Goal: Task Accomplishment & Management: Manage account settings

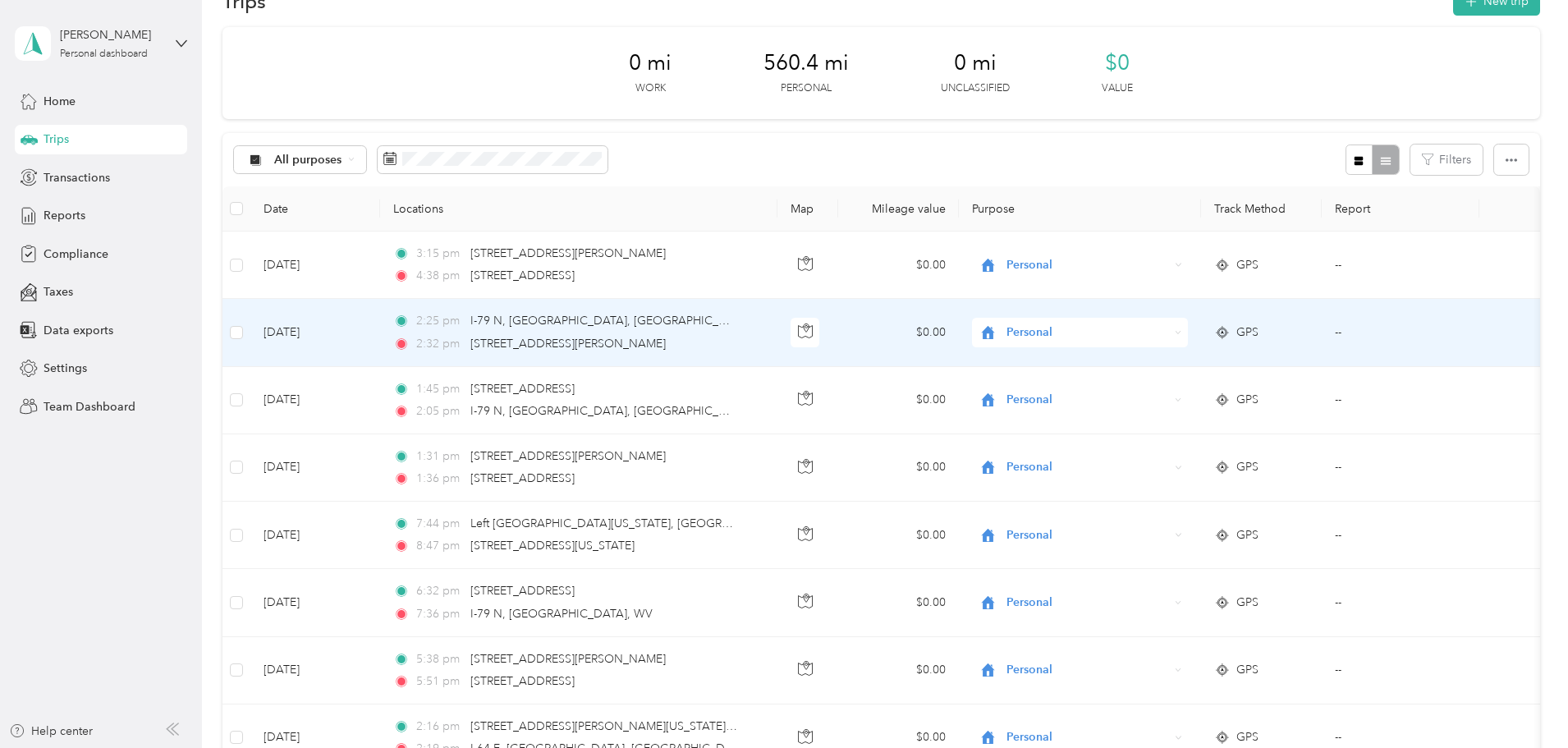
scroll to position [82, 0]
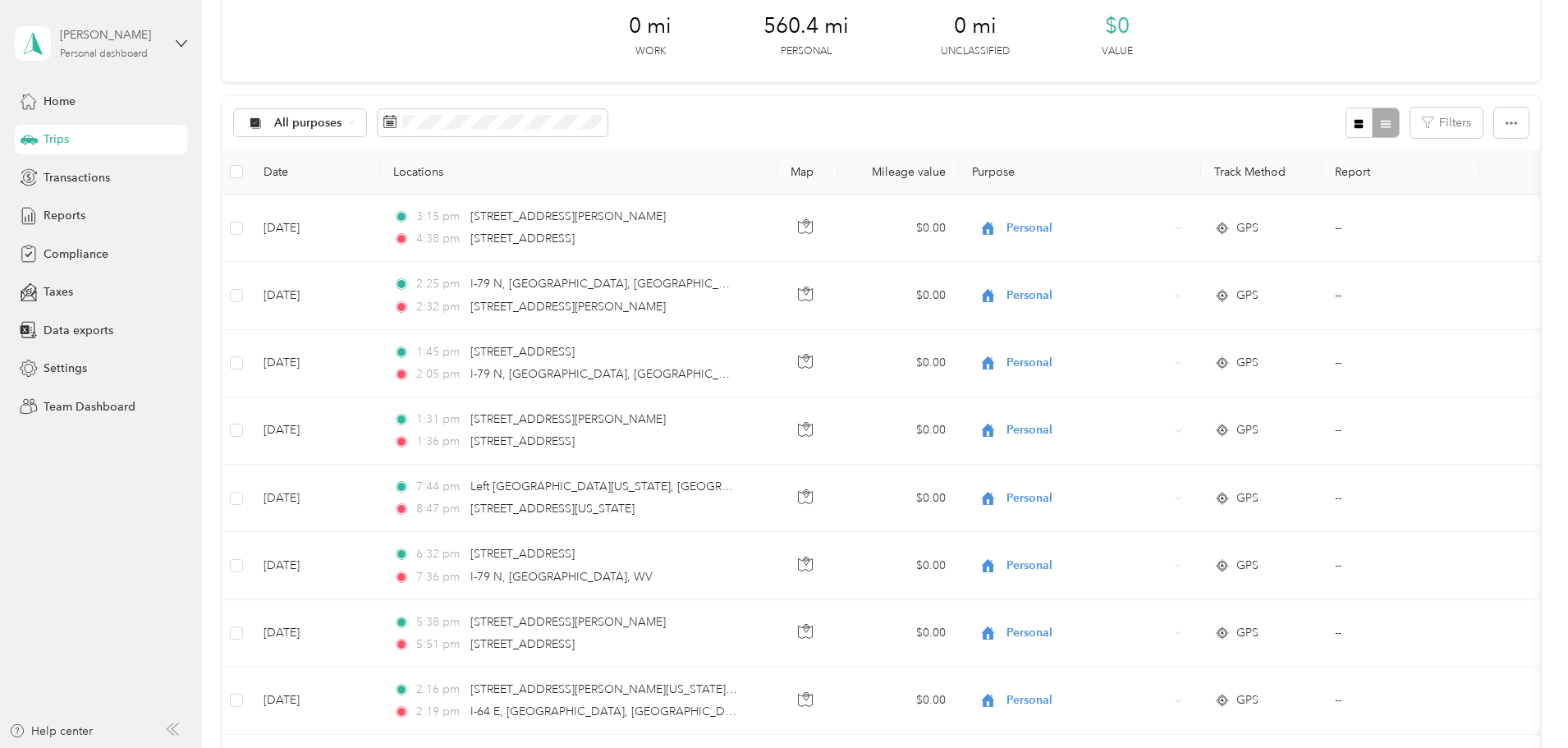
click at [107, 31] on div "[PERSON_NAME]" at bounding box center [111, 35] width 103 height 17
drag, startPoint x: 334, startPoint y: 23, endPoint x: 226, endPoint y: 2, distance: 110.0
click at [334, 22] on div "0 mi Work 560.4 mi Personal 0 mi Unclassified $0 Value" at bounding box center [881, 36] width 1317 height 92
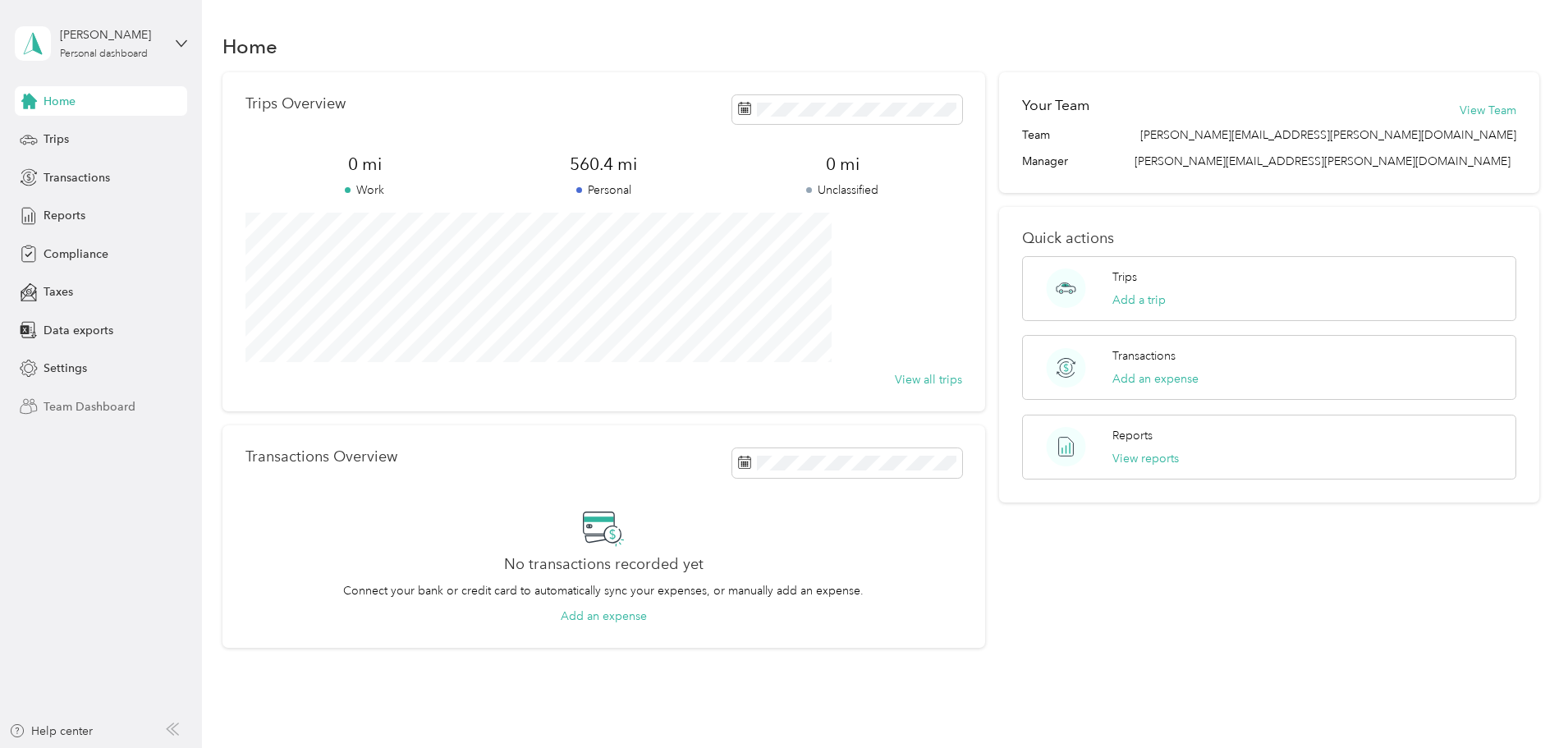
click at [74, 405] on span "Team Dashboard" at bounding box center [89, 406] width 92 height 17
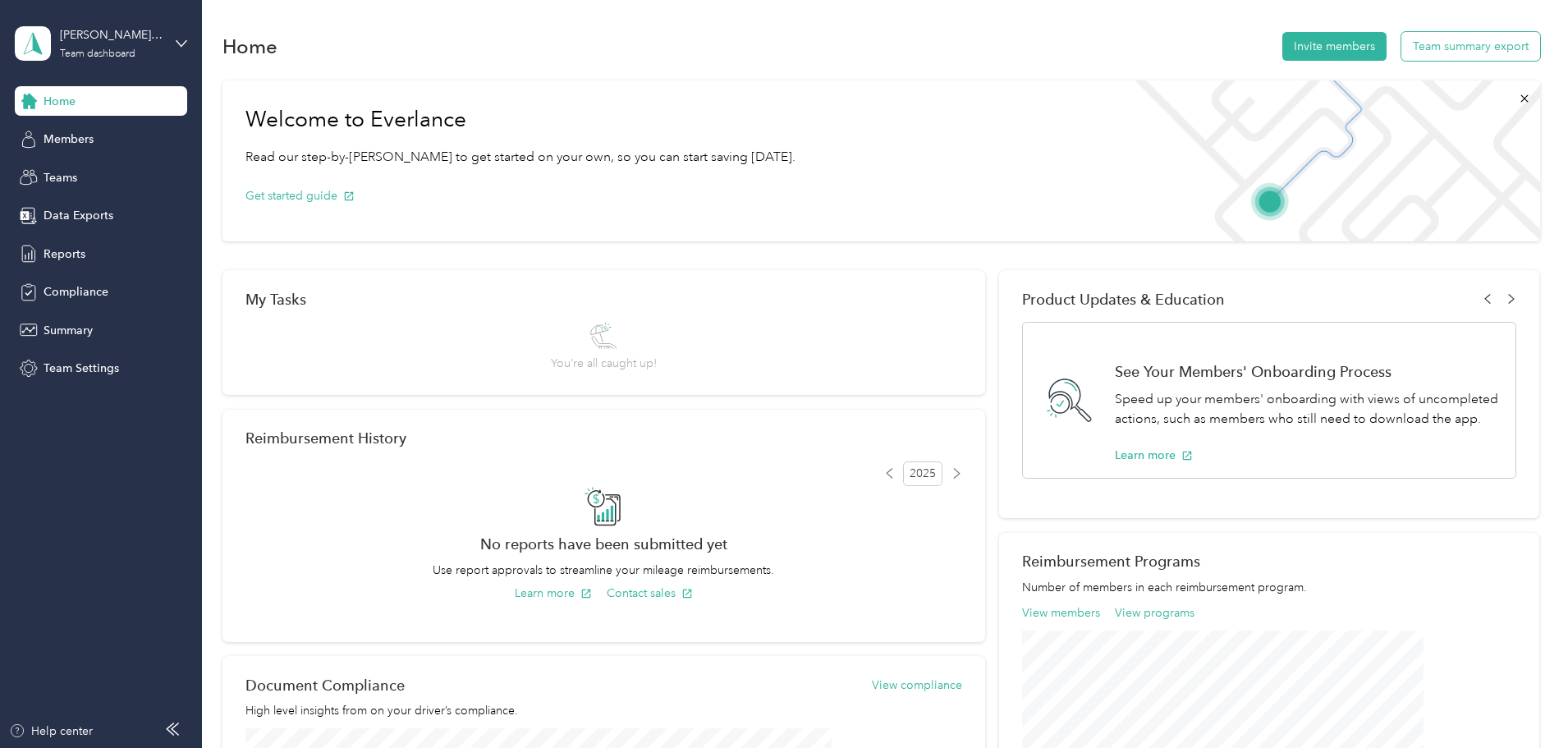
click at [1401, 51] on button "Team summary export" at bounding box center [1470, 46] width 139 height 29
